Goal: Task Accomplishment & Management: Manage account settings

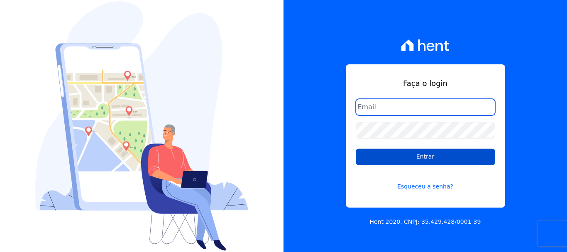
type input "vellosoadm@gmail.com"
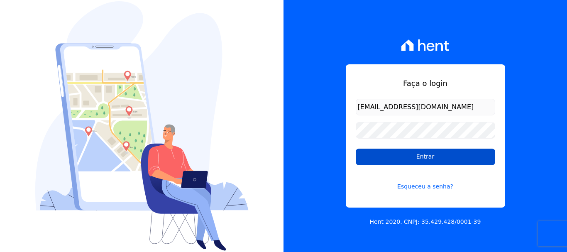
click at [375, 156] on input "Entrar" at bounding box center [424, 156] width 139 height 17
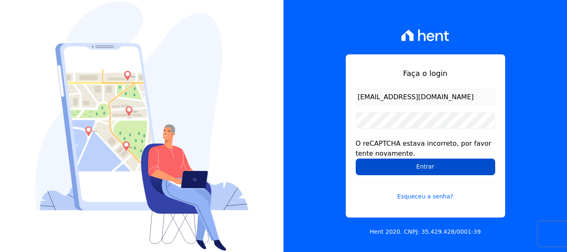
click at [391, 170] on input "Entrar" at bounding box center [424, 166] width 139 height 17
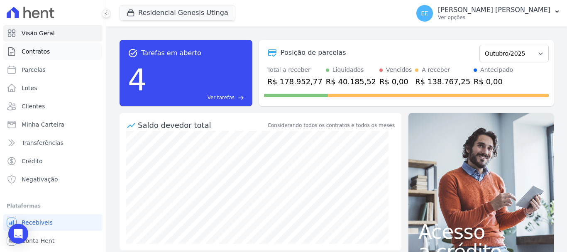
click at [38, 52] on span "Contratos" at bounding box center [36, 51] width 28 height 8
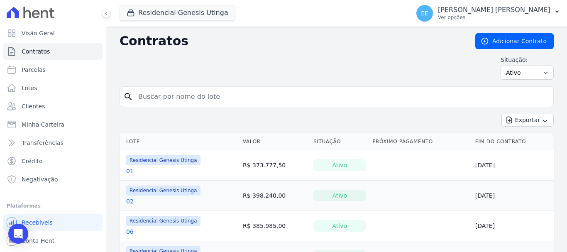
click at [169, 101] on input "search" at bounding box center [341, 96] width 416 height 17
type input "27"
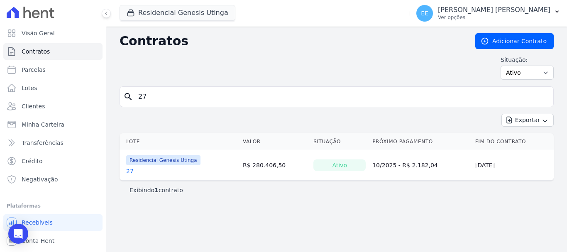
click at [132, 172] on link "27" at bounding box center [129, 171] width 7 height 8
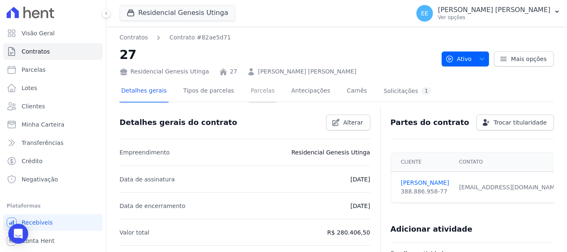
click at [253, 93] on link "Parcelas" at bounding box center [262, 91] width 27 height 22
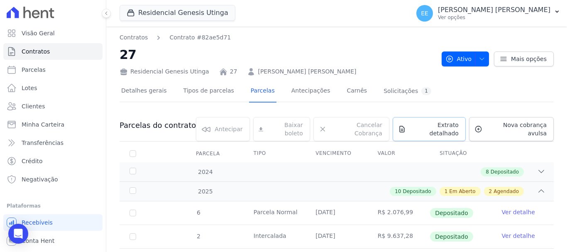
click at [454, 129] on span "Extrato detalhado" at bounding box center [433, 129] width 49 height 17
click at [539, 128] on span "Exportar PDF" at bounding box center [540, 126] width 44 height 8
